Goal: Task Accomplishment & Management: Use online tool/utility

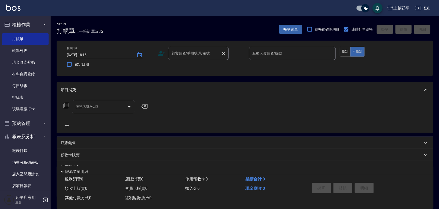
click at [195, 50] on div "顧客姓名/手機號碼/編號 顧客姓名/手機號碼/編號" at bounding box center [198, 53] width 61 height 13
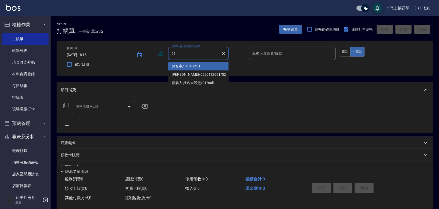
click at [199, 65] on li "無名字/ 0101/null" at bounding box center [198, 66] width 61 height 8
type input "無名字/ 0101/null"
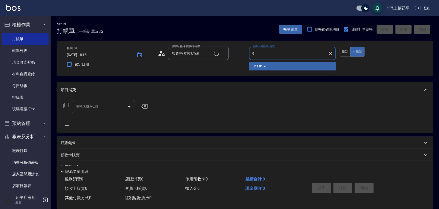
click at [257, 63] on div "Jessic -9" at bounding box center [292, 66] width 87 height 8
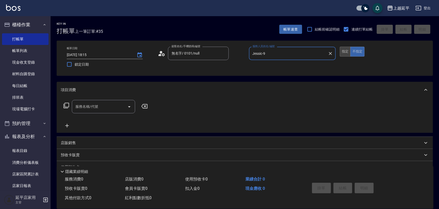
type input "Jessic-9"
click at [346, 53] on button "指定" at bounding box center [344, 52] width 11 height 10
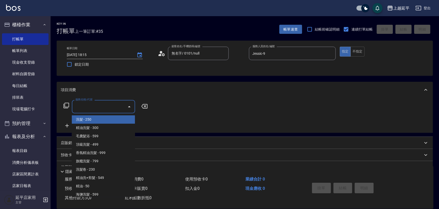
click at [107, 104] on input "服務名稱/代號" at bounding box center [99, 106] width 51 height 9
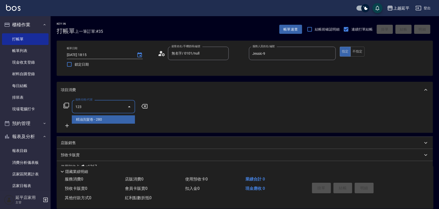
click at [109, 121] on span "精油洗髮卷 - 280" at bounding box center [103, 120] width 63 height 8
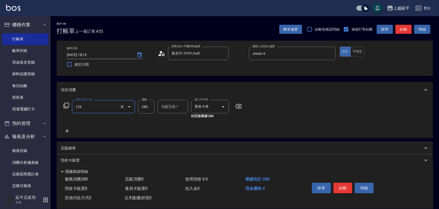
type input "精油洗髮卷(123)"
click at [336, 184] on button "結帳" at bounding box center [342, 188] width 19 height 11
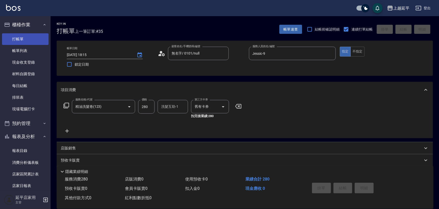
type input "[DATE] 18:51"
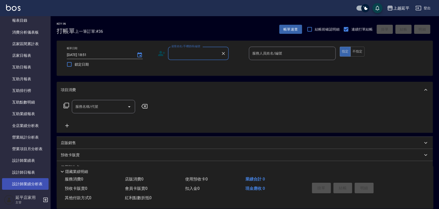
scroll to position [138, 0]
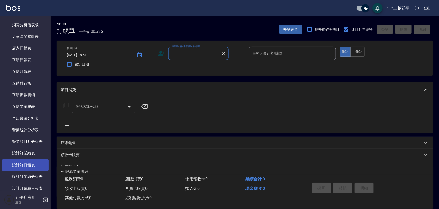
click at [27, 166] on link "設計師日報表" at bounding box center [25, 165] width 47 height 12
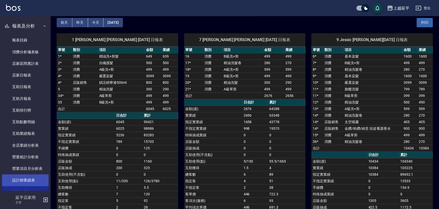
scroll to position [138, 0]
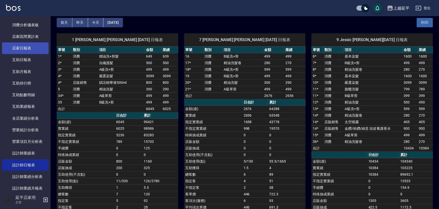
click at [20, 47] on link "店家日報表" at bounding box center [25, 48] width 47 height 12
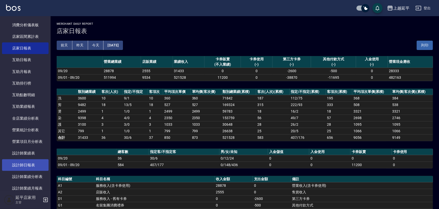
click at [33, 162] on link "設計師日報表" at bounding box center [25, 165] width 47 height 12
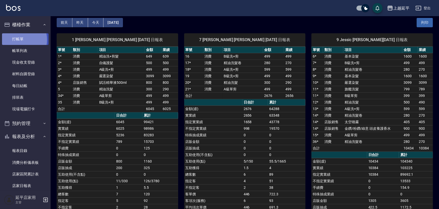
click at [19, 40] on link "打帳單" at bounding box center [25, 39] width 47 height 12
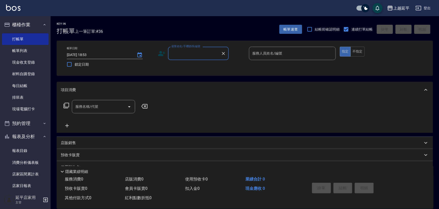
click at [197, 55] on input "顧客姓名/手機號碼/編號" at bounding box center [194, 53] width 49 height 9
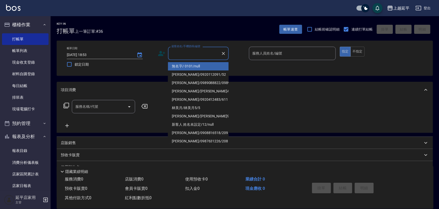
click at [200, 64] on li "無名字/ 0101/null" at bounding box center [198, 66] width 61 height 8
type input "無名字/ 0101/null"
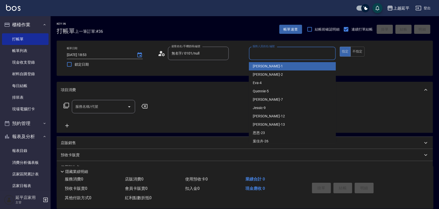
click at [280, 54] on input "服務人員姓名/編號" at bounding box center [292, 53] width 82 height 9
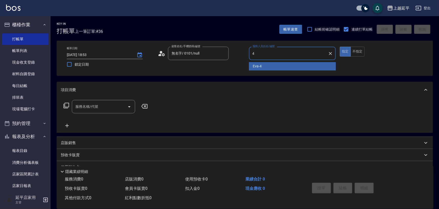
click at [278, 67] on div "[PERSON_NAME] -4" at bounding box center [292, 66] width 87 height 8
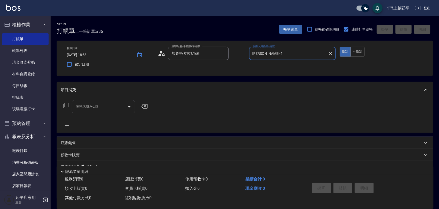
type input "[PERSON_NAME]-4"
click at [106, 110] on input "服務名稱/代號" at bounding box center [99, 106] width 51 height 9
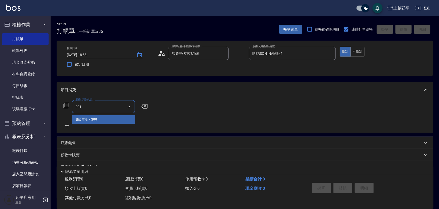
click at [108, 120] on span "B級單剪 - 399" at bounding box center [103, 120] width 63 height 8
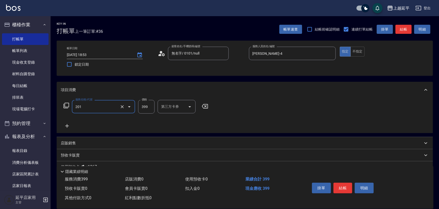
type input "B級單剪(201)"
click at [67, 126] on icon at bounding box center [67, 126] width 4 height 4
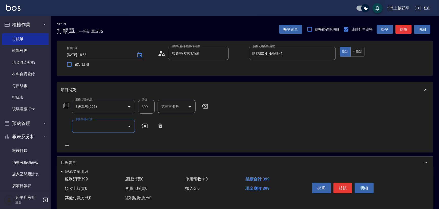
drag, startPoint x: 67, startPoint y: 126, endPoint x: 87, endPoint y: 128, distance: 20.0
click at [87, 128] on input "服務名稱/代號" at bounding box center [99, 126] width 51 height 9
click at [93, 138] on span "B級單剪 - 399" at bounding box center [103, 139] width 63 height 8
type input "B級單剪(201)"
click at [67, 145] on icon at bounding box center [67, 146] width 13 height 6
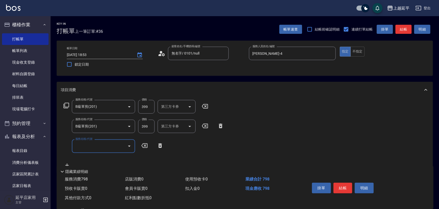
drag, startPoint x: 67, startPoint y: 145, endPoint x: 94, endPoint y: 142, distance: 26.9
click at [95, 145] on input "服務名稱/代號" at bounding box center [99, 146] width 51 height 9
click at [101, 156] on span "B級洗+剪 - 499" at bounding box center [103, 159] width 63 height 8
type input "B級洗+剪(203)"
click at [383, 96] on div "項目消費" at bounding box center [245, 90] width 376 height 16
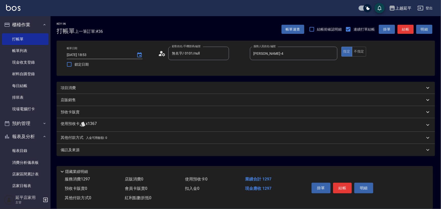
click at [410, 29] on button "結帳" at bounding box center [406, 29] width 16 height 9
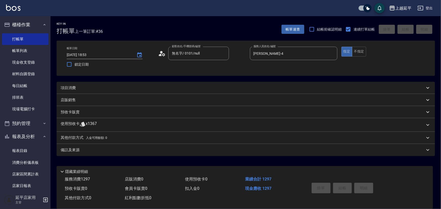
type input "[DATE] 18:59"
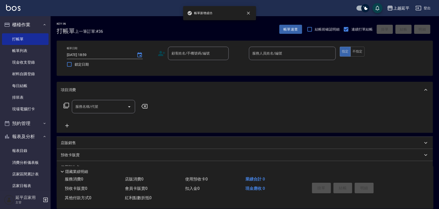
click at [251, 89] on div "項目消費" at bounding box center [242, 89] width 362 height 5
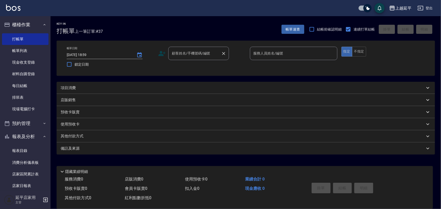
click at [198, 56] on input "顧客姓名/手機號碼/編號" at bounding box center [195, 53] width 49 height 9
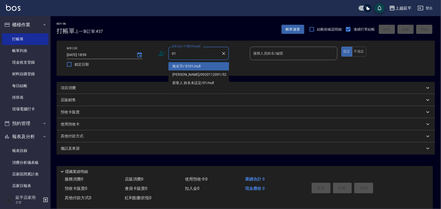
click at [203, 64] on li "無名字/ 0101/null" at bounding box center [198, 66] width 61 height 8
type input "無名字/ 0101/null"
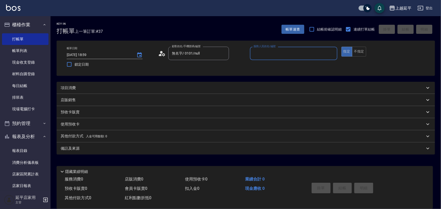
click at [260, 52] on input "服務人員姓名/編號" at bounding box center [293, 53] width 83 height 9
click at [268, 64] on div "[PERSON_NAME] -4" at bounding box center [293, 66] width 87 height 8
type input "[PERSON_NAME]-4"
click at [155, 88] on div "項目消費" at bounding box center [243, 87] width 364 height 5
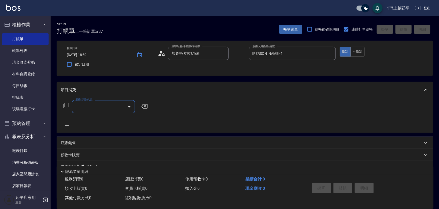
click at [100, 109] on input "服務名稱/代號" at bounding box center [99, 106] width 51 height 9
click at [101, 120] on span "B級單剪 - 399" at bounding box center [103, 120] width 63 height 8
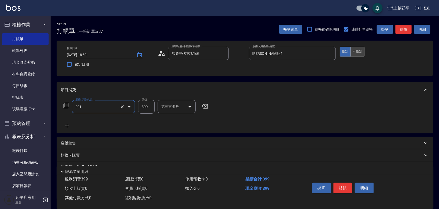
type input "B級單剪(201)"
drag, startPoint x: 361, startPoint y: 51, endPoint x: 359, endPoint y: 52, distance: 3.0
click at [361, 52] on button "不指定" at bounding box center [357, 52] width 14 height 10
click at [64, 125] on icon at bounding box center [67, 126] width 13 height 6
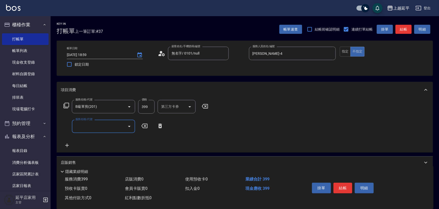
click at [78, 126] on input "服務名稱/代號" at bounding box center [99, 126] width 51 height 9
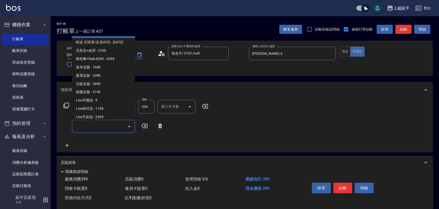
scroll to position [437, 0]
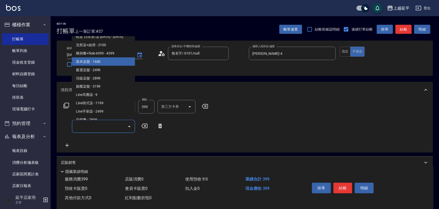
click at [101, 60] on span "基本染髮 - 1600" at bounding box center [103, 61] width 63 height 8
type input "基本染髮(401)"
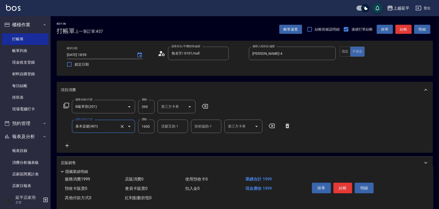
click at [152, 127] on input "1600" at bounding box center [146, 127] width 16 height 14
type input "1500"
click at [178, 128] on input "洗髮互助-1" at bounding box center [173, 126] width 26 height 9
click at [176, 140] on div "恩恩 -23" at bounding box center [172, 139] width 30 height 8
type input "恩恩-23"
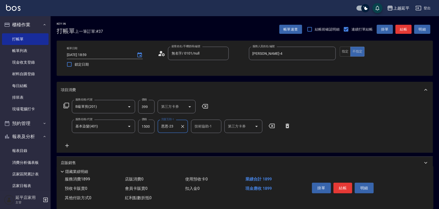
click at [182, 127] on icon "Clear" at bounding box center [182, 126] width 3 height 3
click at [402, 27] on button "結帳" at bounding box center [403, 29] width 16 height 9
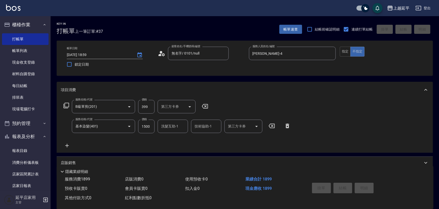
type input "[DATE] 19:00"
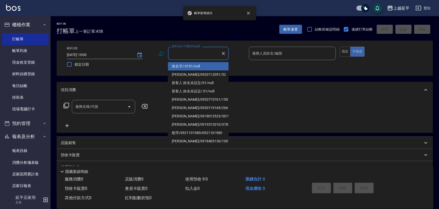
click at [213, 55] on input "顧客姓名/手機號碼/編號" at bounding box center [194, 53] width 49 height 9
drag, startPoint x: 205, startPoint y: 65, endPoint x: 245, endPoint y: 58, distance: 41.1
click at [205, 65] on li "無名字/ 0101/null" at bounding box center [198, 66] width 61 height 8
type input "無名字/ 0101/null"
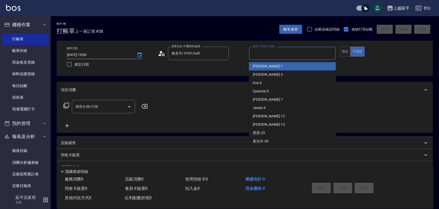
drag, startPoint x: 254, startPoint y: 54, endPoint x: 256, endPoint y: 56, distance: 2.7
click at [255, 53] on input "服務人員姓名/編號" at bounding box center [292, 53] width 82 height 9
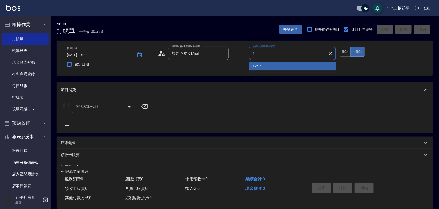
click at [262, 68] on div "[PERSON_NAME] -4" at bounding box center [292, 66] width 87 height 8
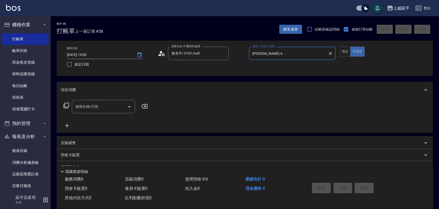
type input "[PERSON_NAME]-4"
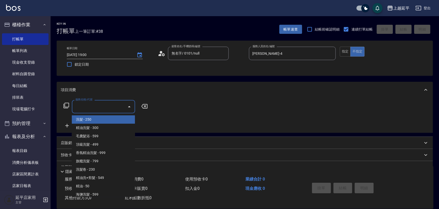
click at [101, 104] on input "服務名稱/代號" at bounding box center [99, 106] width 51 height 9
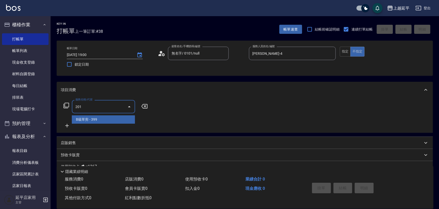
drag, startPoint x: 100, startPoint y: 119, endPoint x: 103, endPoint y: 119, distance: 3.0
click at [101, 119] on span "B級單剪 - 399" at bounding box center [103, 120] width 63 height 8
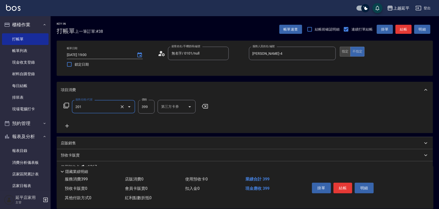
type input "B級單剪(201)"
click at [341, 54] on button "指定" at bounding box center [344, 52] width 11 height 10
click at [401, 28] on button "結帳" at bounding box center [403, 29] width 16 height 9
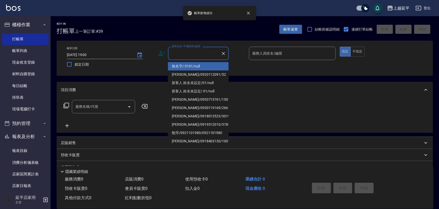
click at [203, 54] on input "顧客姓名/手機號碼/編號" at bounding box center [194, 53] width 49 height 9
drag, startPoint x: 203, startPoint y: 68, endPoint x: 268, endPoint y: 54, distance: 66.7
click at [203, 68] on li "無名字/ 0101/null" at bounding box center [198, 66] width 61 height 8
type input "無名字/ 0101/null"
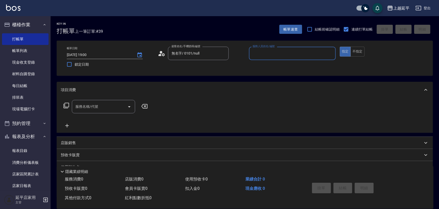
click at [269, 55] on input "服務人員姓名/編號" at bounding box center [292, 53] width 82 height 9
drag, startPoint x: 268, startPoint y: 65, endPoint x: 208, endPoint y: 88, distance: 64.4
click at [268, 65] on div "[PERSON_NAME] -4" at bounding box center [292, 66] width 87 height 8
type input "[PERSON_NAME]-4"
click at [108, 105] on input "服務名稱/代號" at bounding box center [99, 106] width 51 height 9
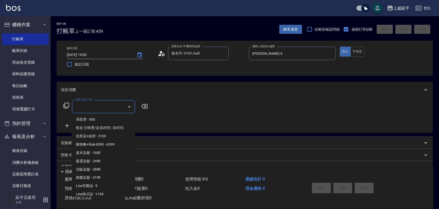
scroll to position [414, 0]
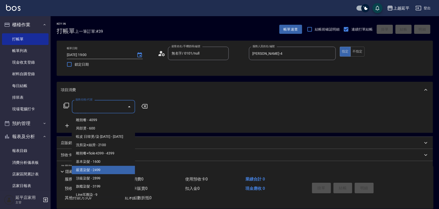
click at [104, 170] on span "嚴選染髮 - 2499" at bounding box center [103, 170] width 63 height 8
type input "嚴選染髮(402)"
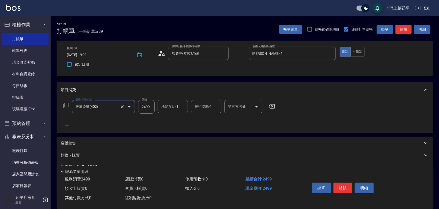
click at [65, 125] on icon at bounding box center [67, 126] width 13 height 6
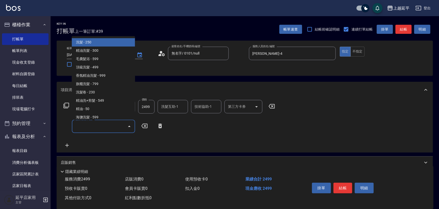
click at [83, 128] on input "服務名稱/代號" at bounding box center [99, 126] width 51 height 9
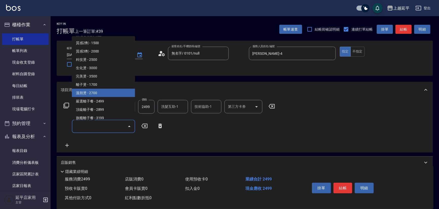
scroll to position [230, 0]
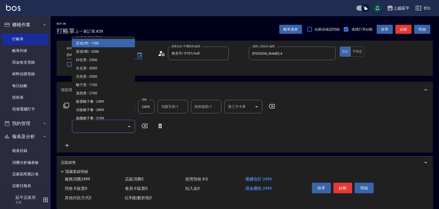
click at [100, 41] on span "質感2劑 - 1500" at bounding box center [103, 43] width 63 height 8
type input "質感2劑(301)"
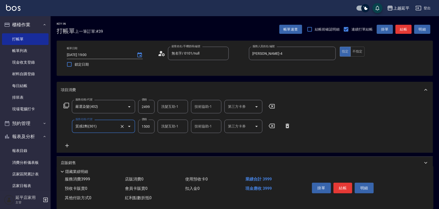
click at [174, 107] on div "洗髮互助-1 洗髮互助-1" at bounding box center [172, 106] width 30 height 13
click at [174, 120] on span "[PERSON_NAME]-34" at bounding box center [170, 119] width 16 height 5
type input "方彩姿-34"
click at [204, 106] on div "技術協助-1 技術協助-1" at bounding box center [206, 106] width 30 height 13
click at [202, 121] on span "[PERSON_NAME]-34" at bounding box center [203, 119] width 16 height 5
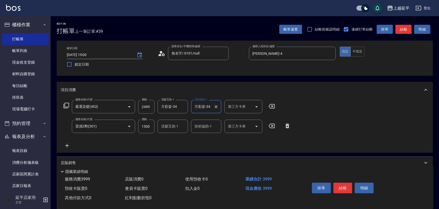
type input "方彩姿-34"
click at [363, 124] on div "服務名稱/代號 嚴選染髮(402) 服務名稱/代號 價格 2499 價格 洗髮互助-1 [PERSON_NAME]-34 洗髮互助-1 技術協助-1 [PER…" at bounding box center [245, 125] width 376 height 55
click at [408, 29] on button "結帳" at bounding box center [403, 29] width 16 height 9
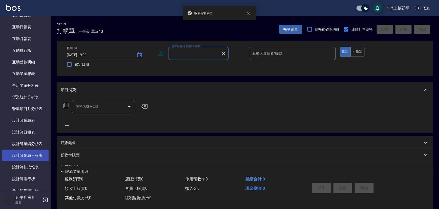
scroll to position [184, 0]
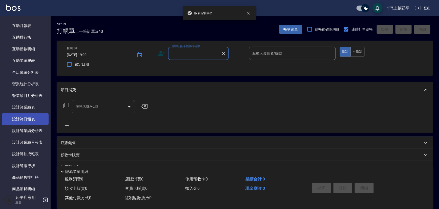
click at [24, 120] on link "設計師日報表" at bounding box center [25, 119] width 47 height 12
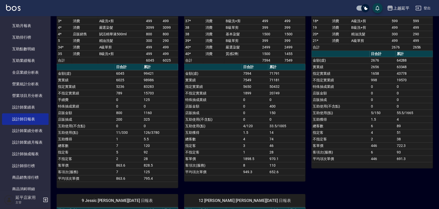
scroll to position [23, 0]
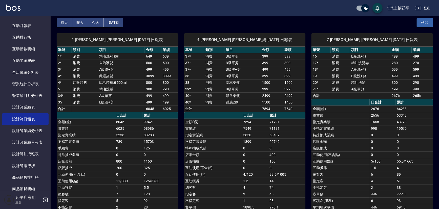
drag, startPoint x: 253, startPoint y: 127, endPoint x: 239, endPoint y: 126, distance: 13.7
click at [239, 126] on td "實業績" at bounding box center [213, 128] width 58 height 7
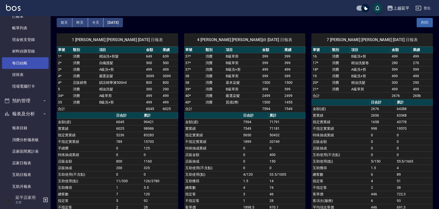
scroll to position [0, 0]
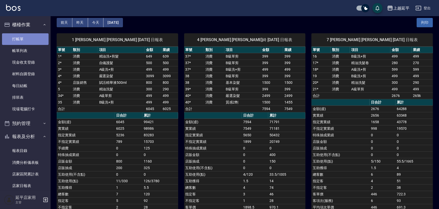
click at [31, 39] on link "打帳單" at bounding box center [25, 39] width 47 height 12
